Goal: Transaction & Acquisition: Book appointment/travel/reservation

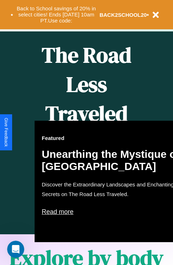
scroll to position [292, 0]
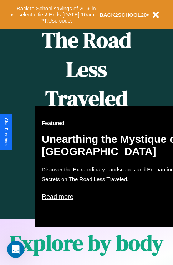
click at [87, 133] on div "Featured Unearthing the Mystique of [GEOGRAPHIC_DATA] Discover the Extraordinar…" at bounding box center [113, 167] width 157 height 122
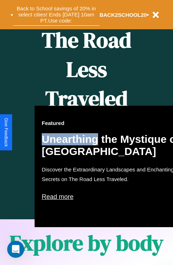
click at [56, 15] on button "Back to School savings of 20% in select cities! Ends [DATE] 10am PT. Use code:" at bounding box center [56, 15] width 87 height 22
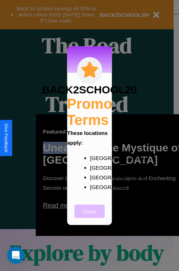
click at [89, 216] on button "Close" at bounding box center [89, 210] width 30 height 13
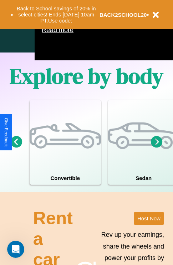
scroll to position [459, 0]
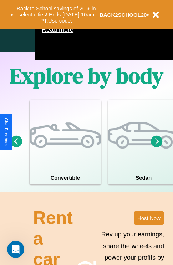
click at [157, 147] on icon at bounding box center [157, 141] width 12 height 12
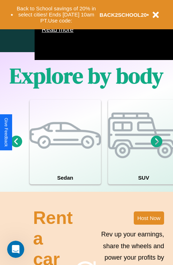
click at [157, 147] on icon at bounding box center [157, 141] width 12 height 12
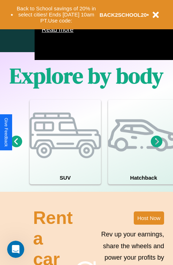
click at [157, 147] on icon at bounding box center [157, 141] width 12 height 12
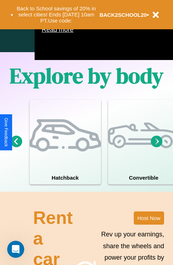
click at [16, 147] on icon at bounding box center [17, 141] width 12 height 12
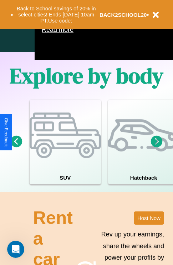
click at [157, 147] on icon at bounding box center [157, 141] width 12 height 12
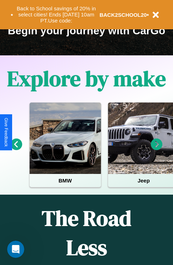
scroll to position [110, 0]
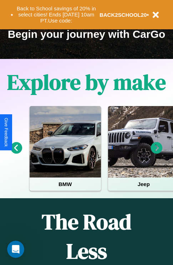
click at [157, 153] on icon at bounding box center [157, 148] width 12 height 12
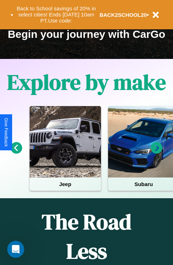
click at [157, 153] on icon at bounding box center [157, 148] width 12 height 12
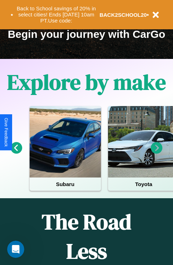
click at [157, 153] on icon at bounding box center [157, 148] width 12 height 12
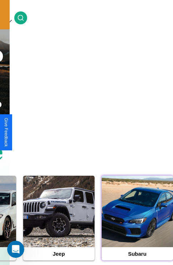
click at [137, 223] on div at bounding box center [137, 211] width 71 height 71
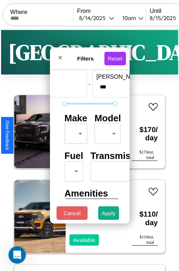
scroll to position [21, 0]
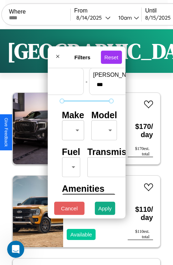
click at [72, 129] on body "CarGo Where From 8 / 14 / 2025 10am Until 8 / 15 / 2025 10am Become a Host Logi…" at bounding box center [86, 147] width 173 height 295
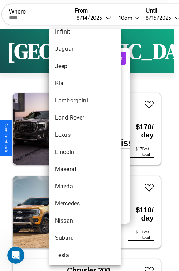
scroll to position [357, 0]
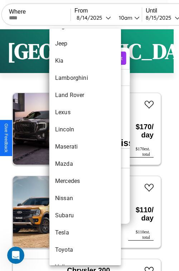
click at [71, 147] on li "Maserati" at bounding box center [84, 146] width 71 height 17
type input "********"
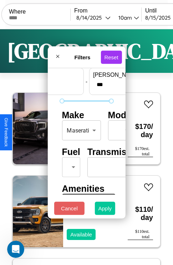
click at [105, 210] on button "Apply" at bounding box center [105, 208] width 21 height 13
